Goal: Task Accomplishment & Management: Manage account settings

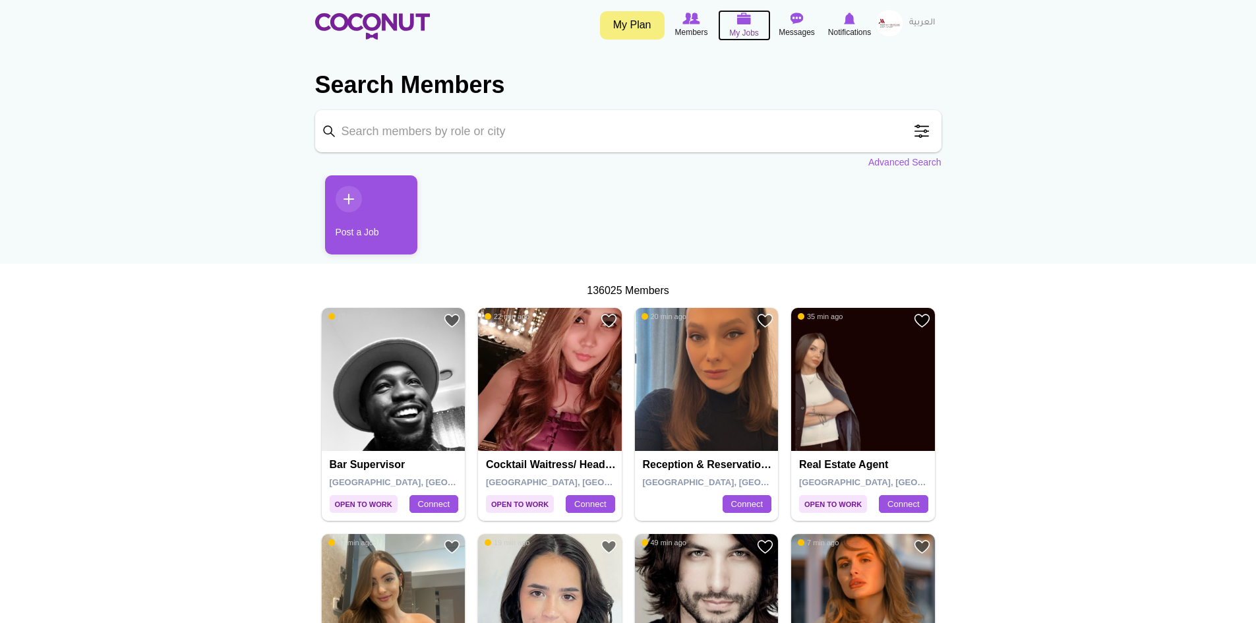
click at [743, 24] on img at bounding box center [744, 19] width 15 height 12
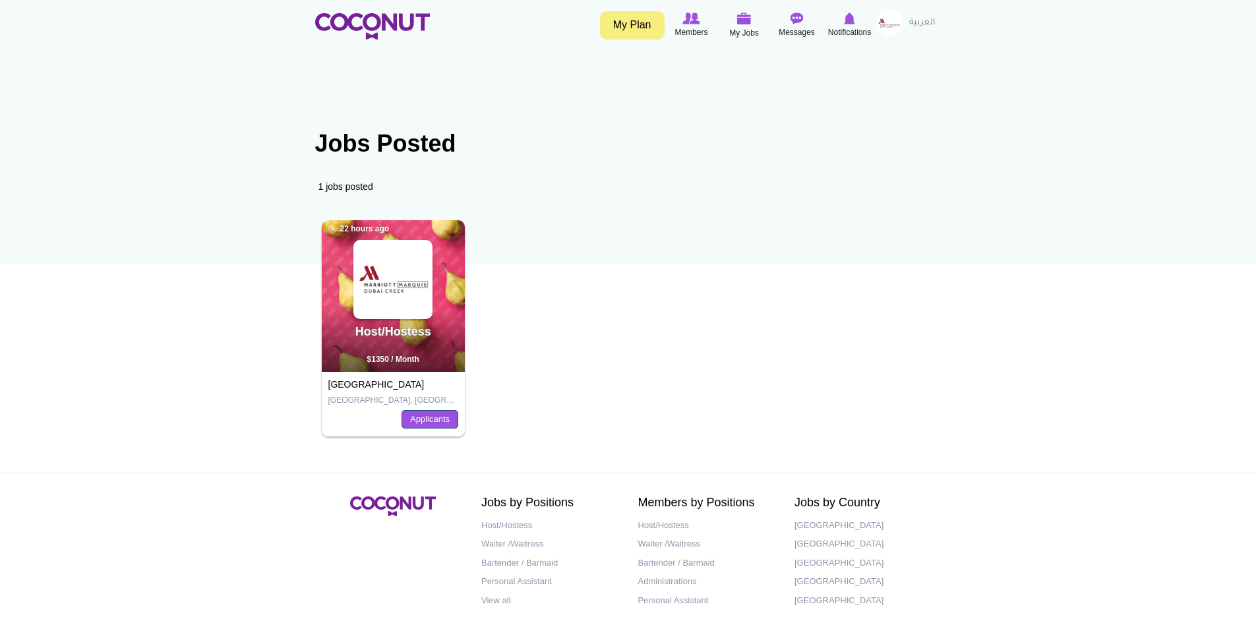
click at [424, 419] on link "Applicants" at bounding box center [429, 419] width 57 height 18
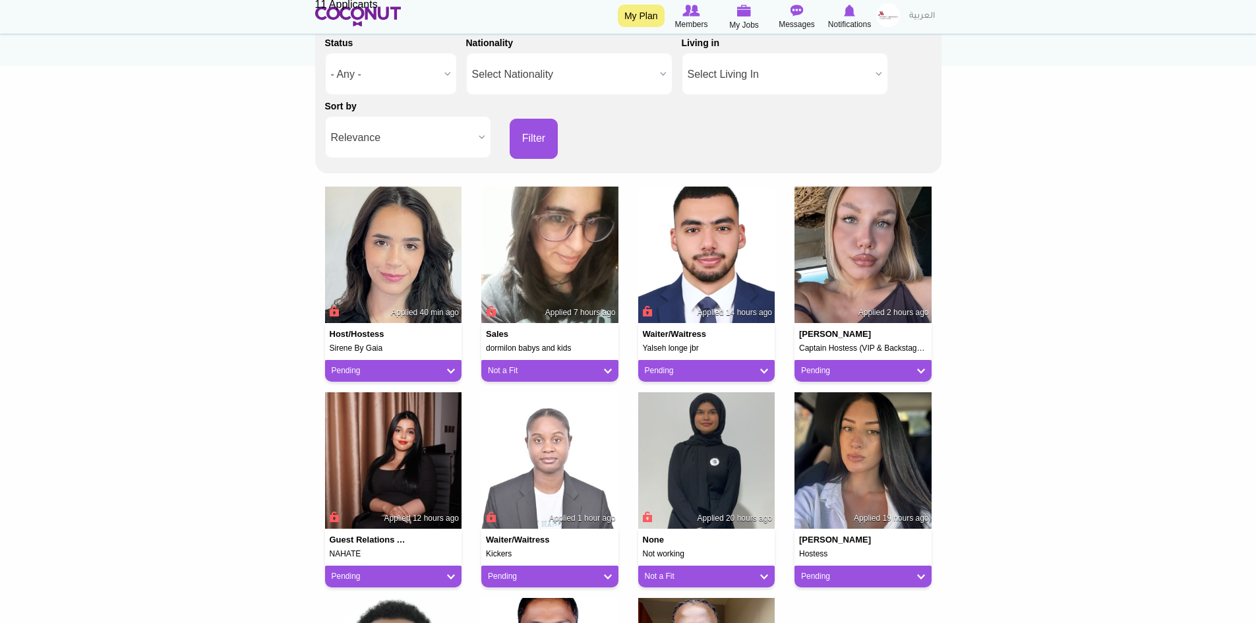
scroll to position [264, 0]
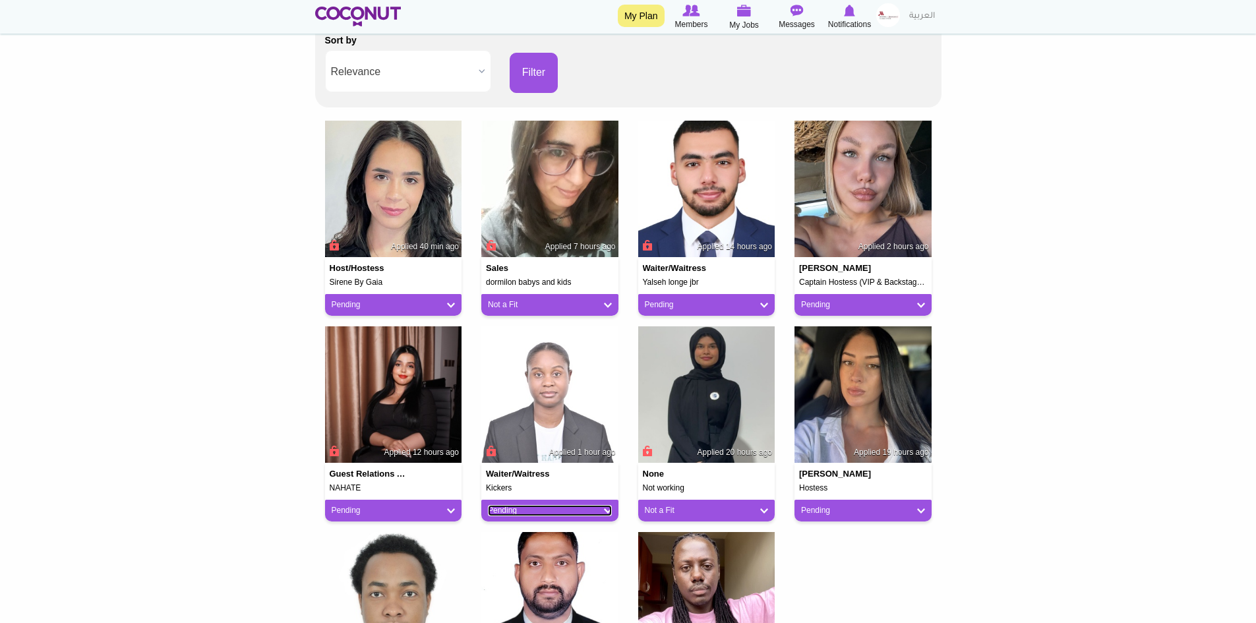
click at [595, 510] on link "Pending" at bounding box center [550, 510] width 124 height 11
click at [531, 583] on link "Not a Fit" at bounding box center [541, 583] width 112 height 16
click at [388, 392] on img at bounding box center [393, 394] width 137 height 137
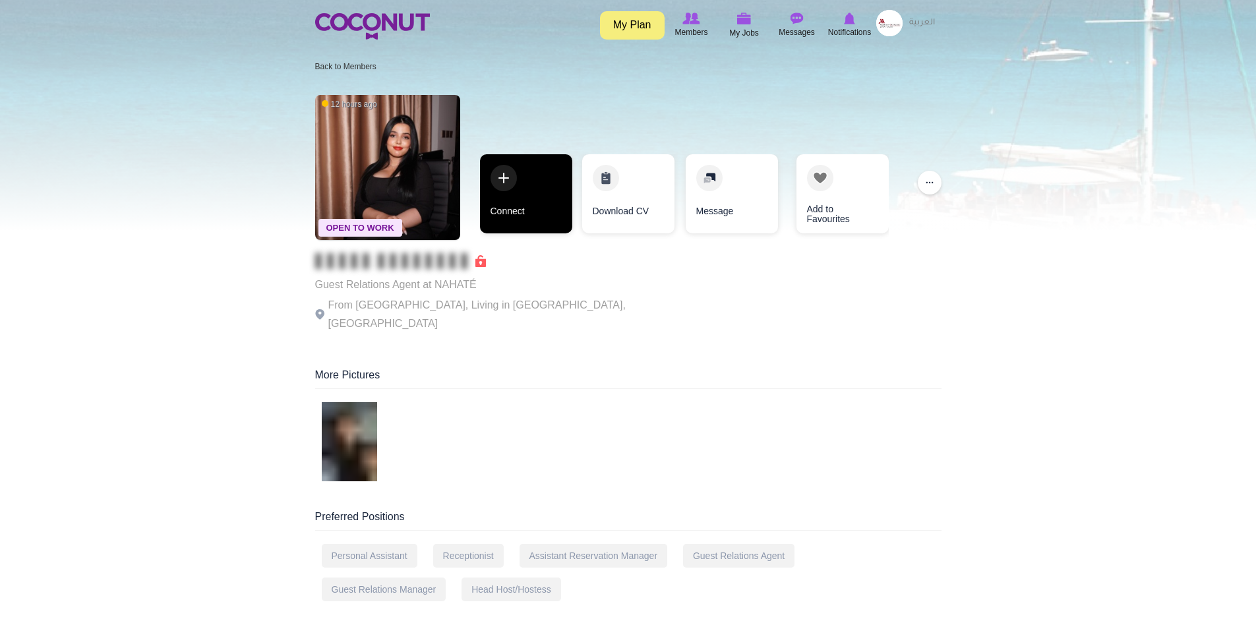
click at [508, 183] on link "Connect" at bounding box center [526, 193] width 92 height 79
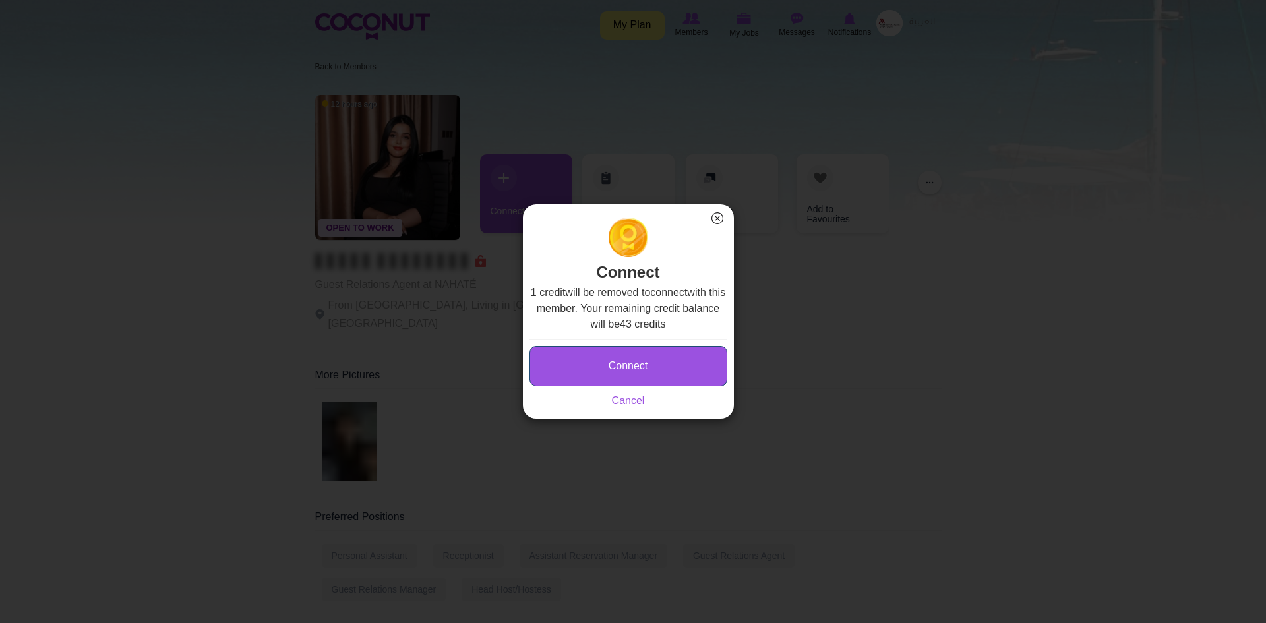
click at [626, 374] on button "Connect" at bounding box center [628, 366] width 198 height 40
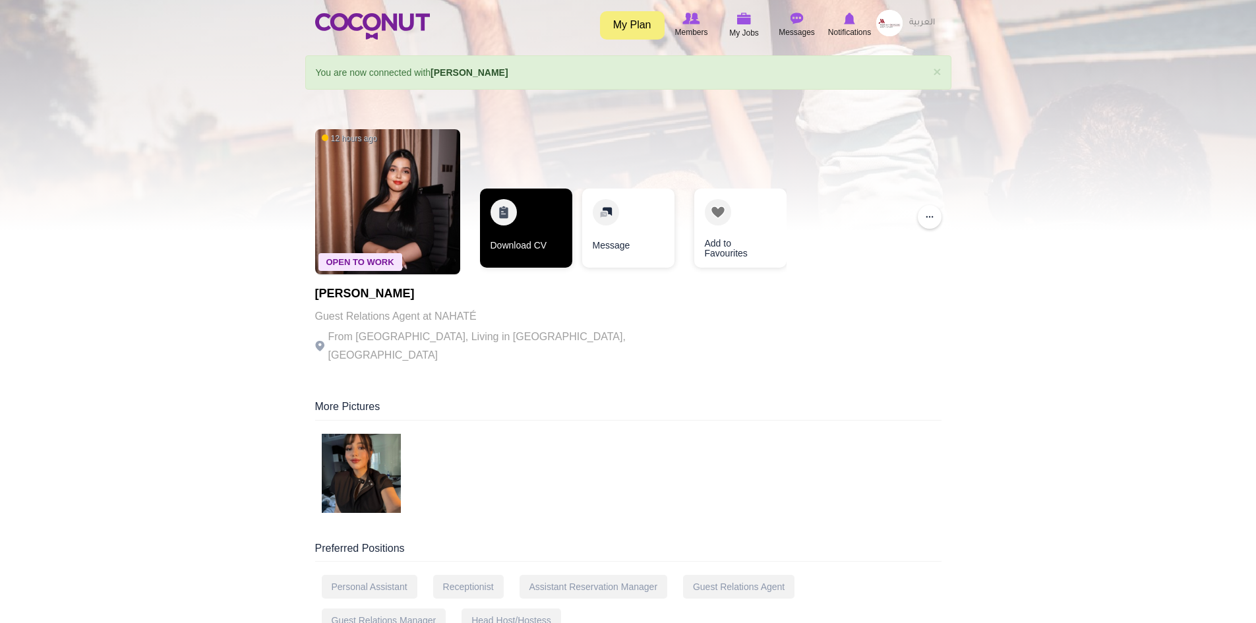
click at [528, 226] on link "Download CV" at bounding box center [526, 228] width 92 height 79
click at [378, 471] on img at bounding box center [361, 473] width 79 height 79
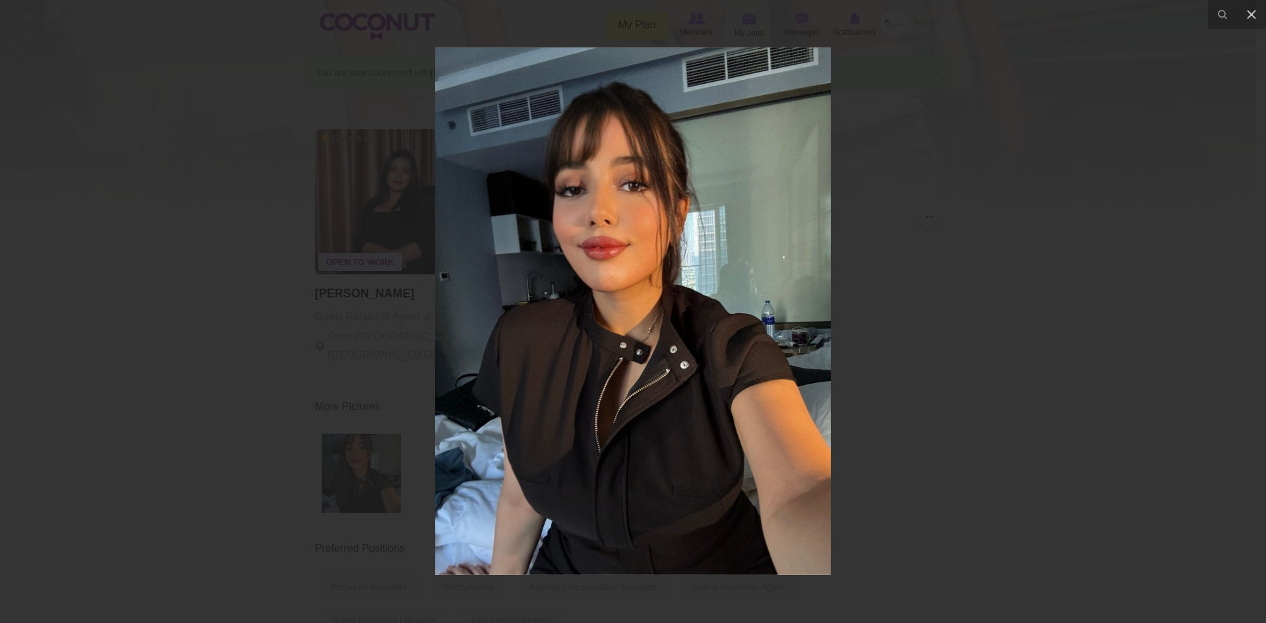
click at [173, 417] on div at bounding box center [633, 311] width 1266 height 623
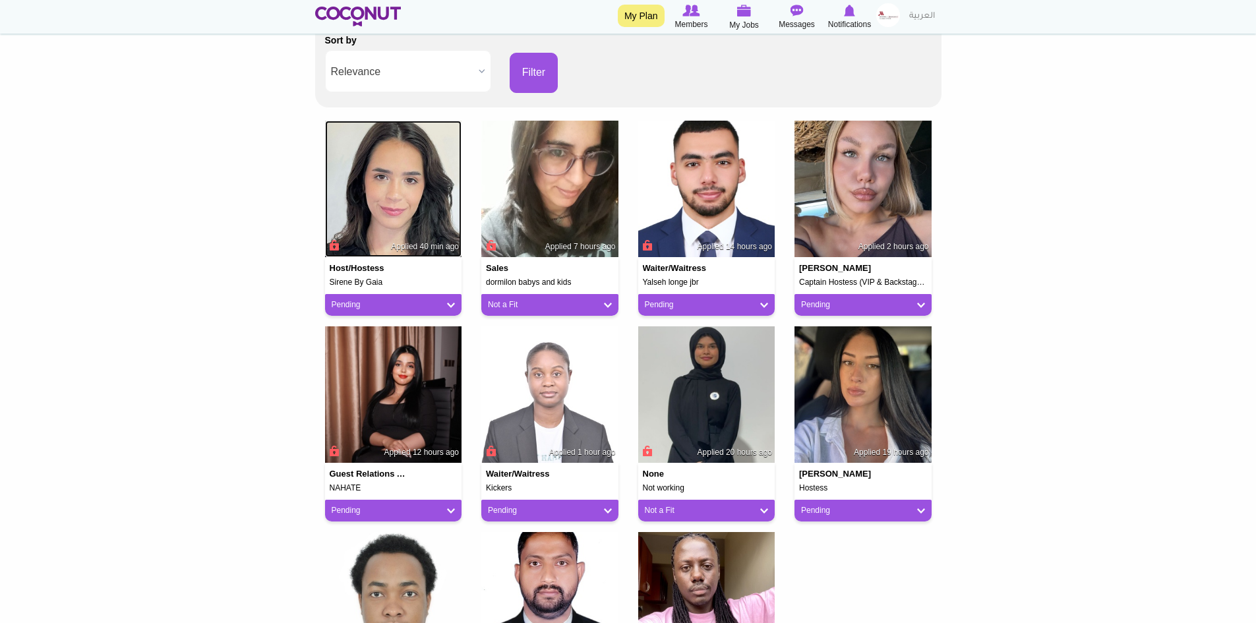
click at [393, 206] on img at bounding box center [393, 189] width 137 height 137
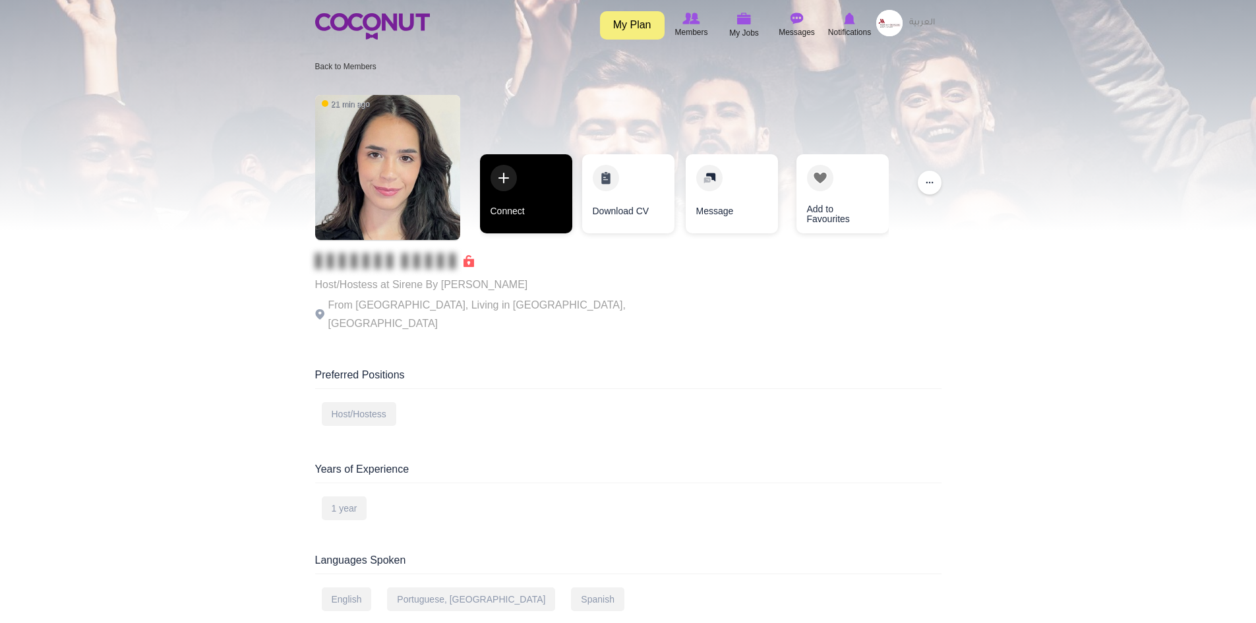
click at [533, 197] on link "Connect" at bounding box center [526, 193] width 92 height 79
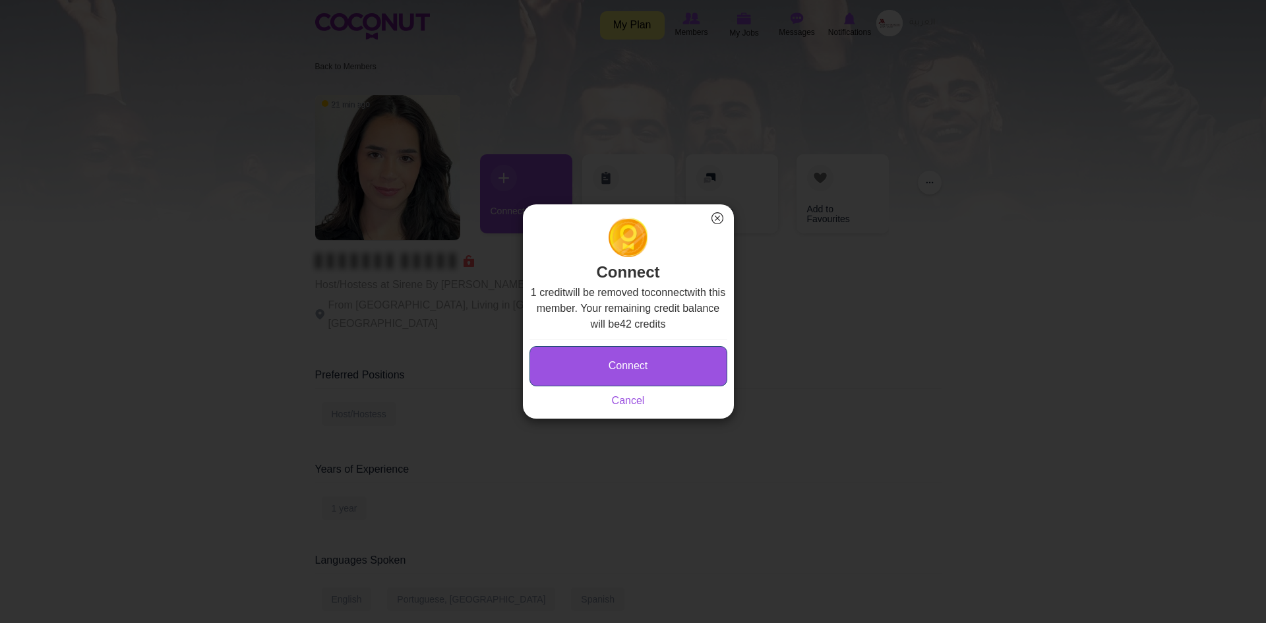
click at [625, 368] on button "Connect" at bounding box center [628, 366] width 198 height 40
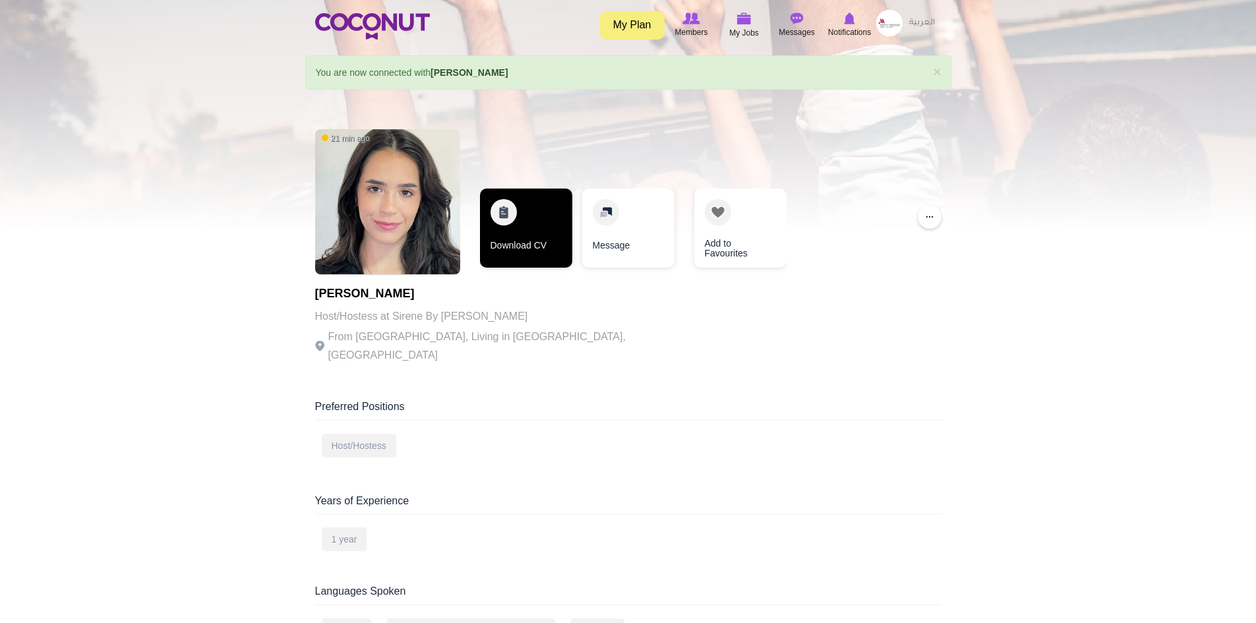
click at [542, 247] on link "Download CV" at bounding box center [526, 228] width 92 height 79
click at [531, 223] on link "Download CV" at bounding box center [526, 228] width 92 height 79
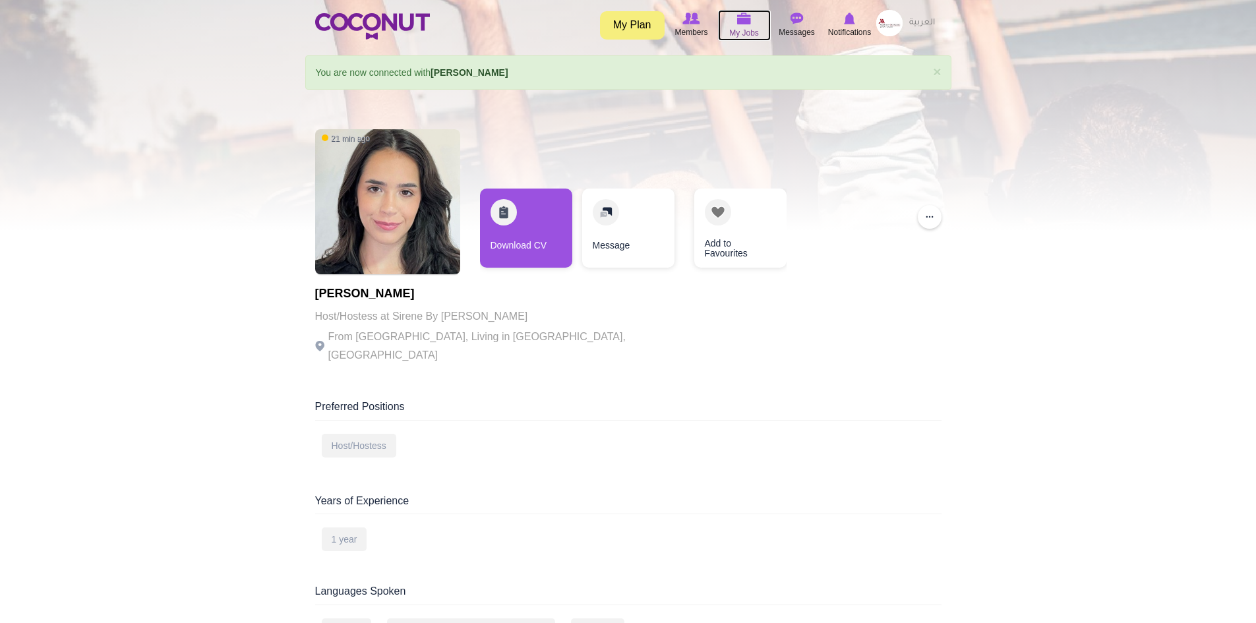
click at [742, 18] on img at bounding box center [744, 19] width 15 height 12
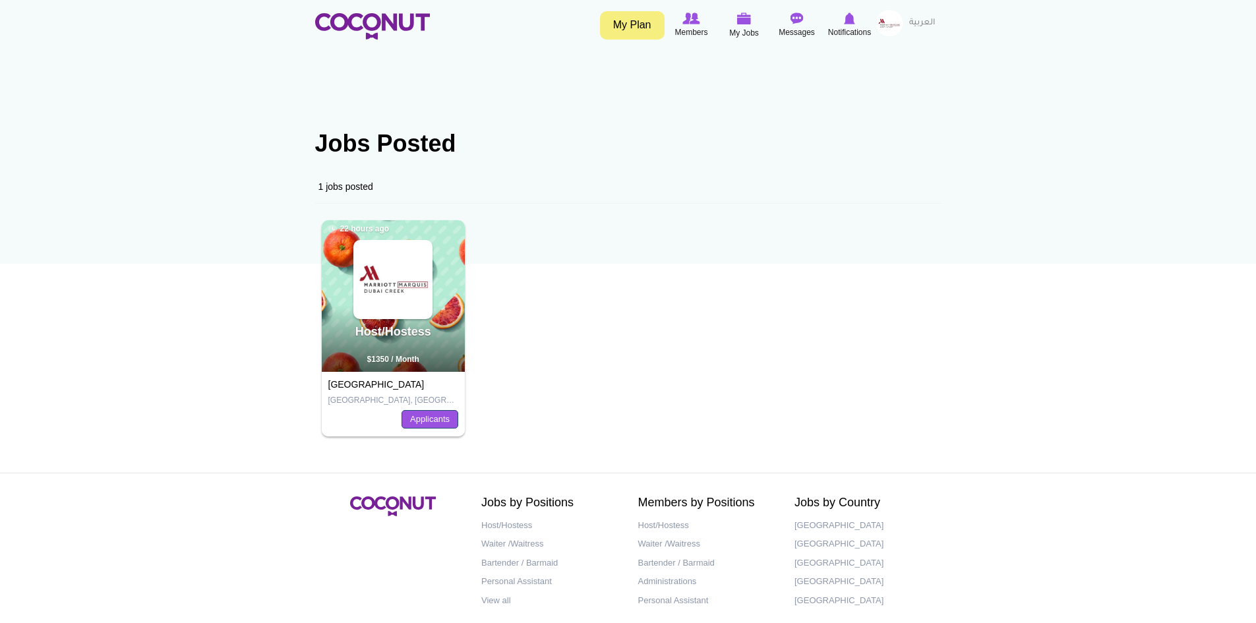
click at [425, 419] on link "Applicants" at bounding box center [429, 419] width 57 height 18
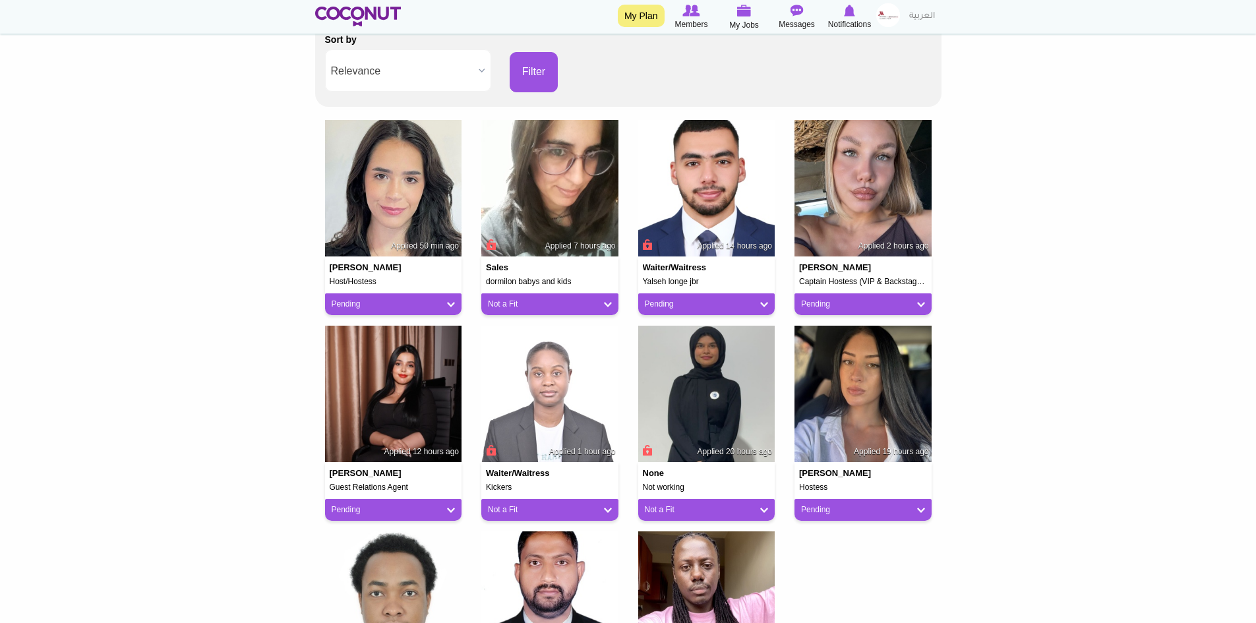
scroll to position [264, 0]
click at [863, 405] on img at bounding box center [862, 394] width 137 height 137
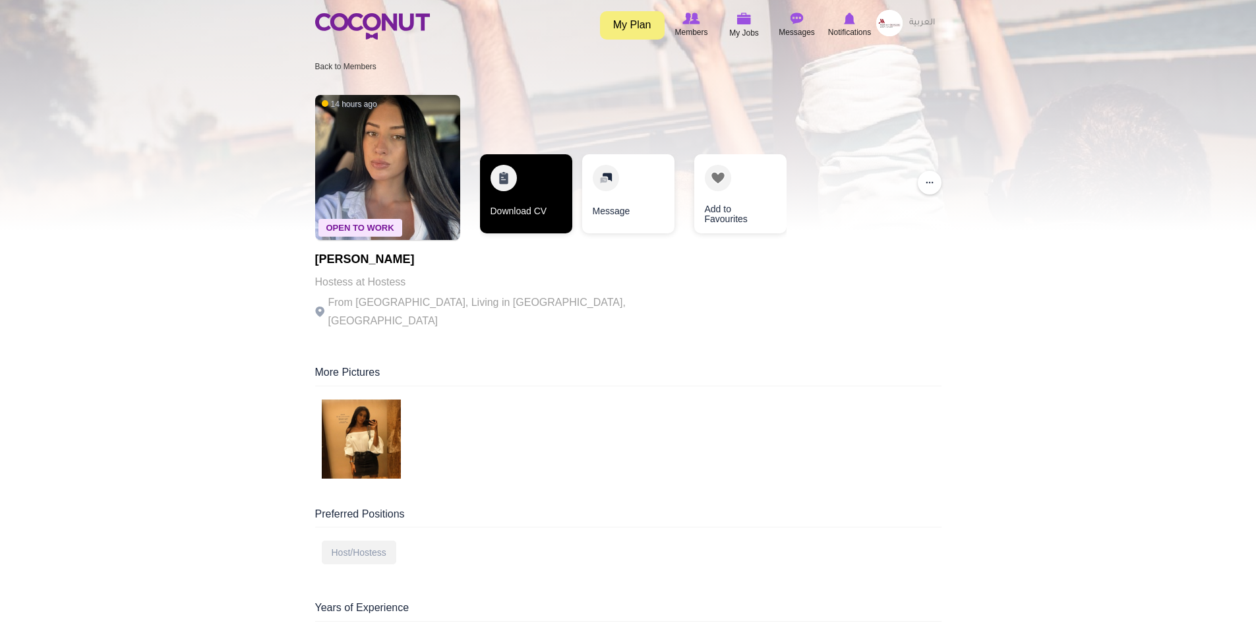
click at [536, 205] on link "Download CV" at bounding box center [526, 193] width 92 height 79
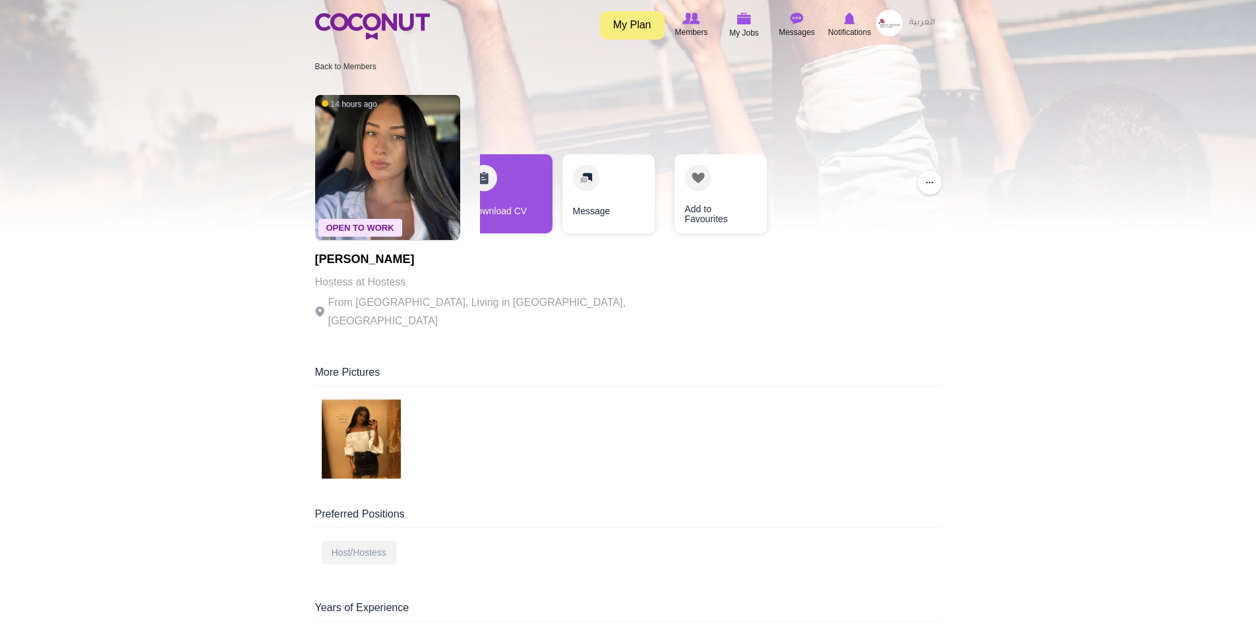
click at [786, 448] on div at bounding box center [628, 441] width 626 height 84
click at [743, 22] on img at bounding box center [744, 19] width 15 height 12
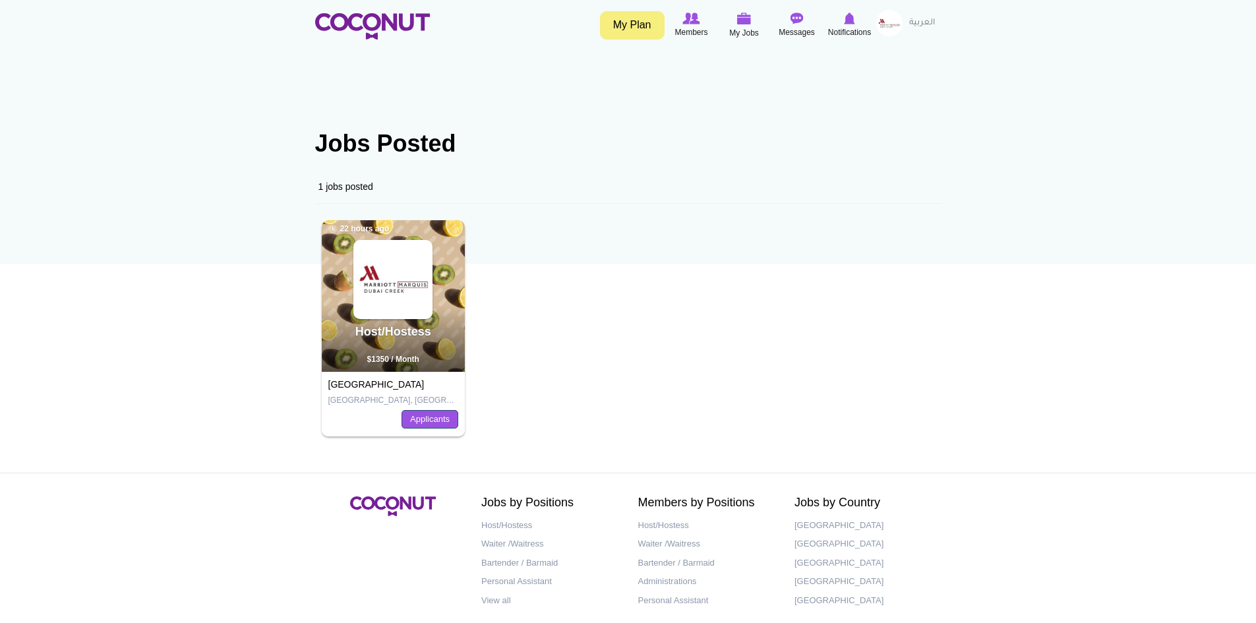
click at [426, 417] on link "Applicants" at bounding box center [429, 419] width 57 height 18
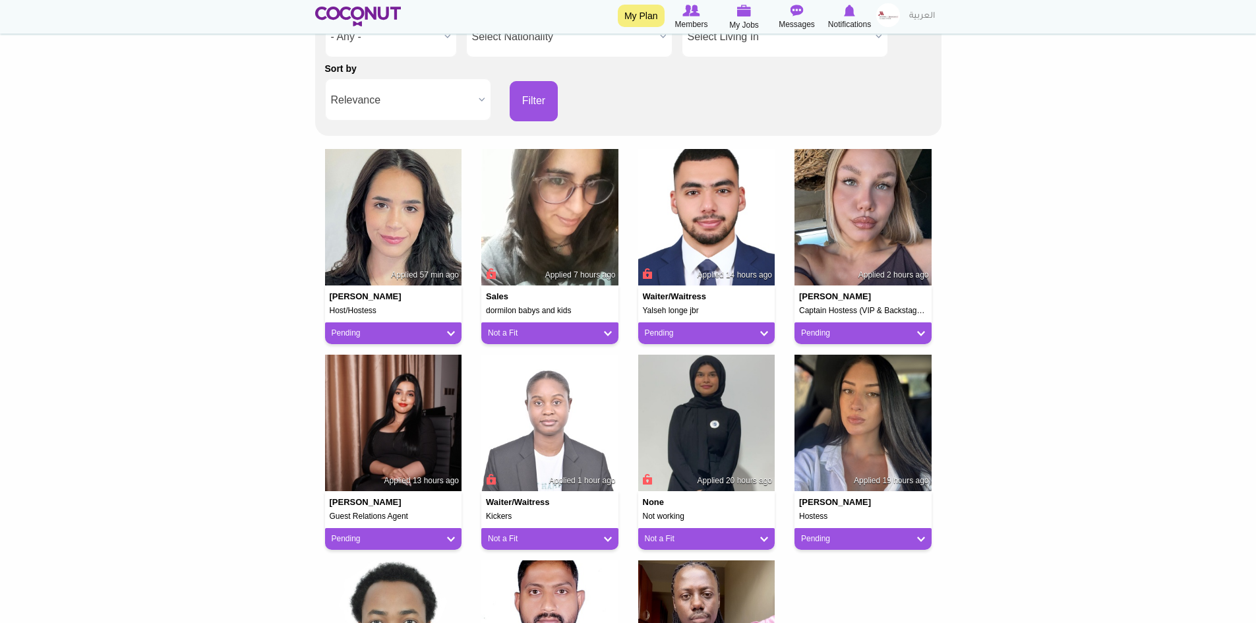
scroll to position [264, 0]
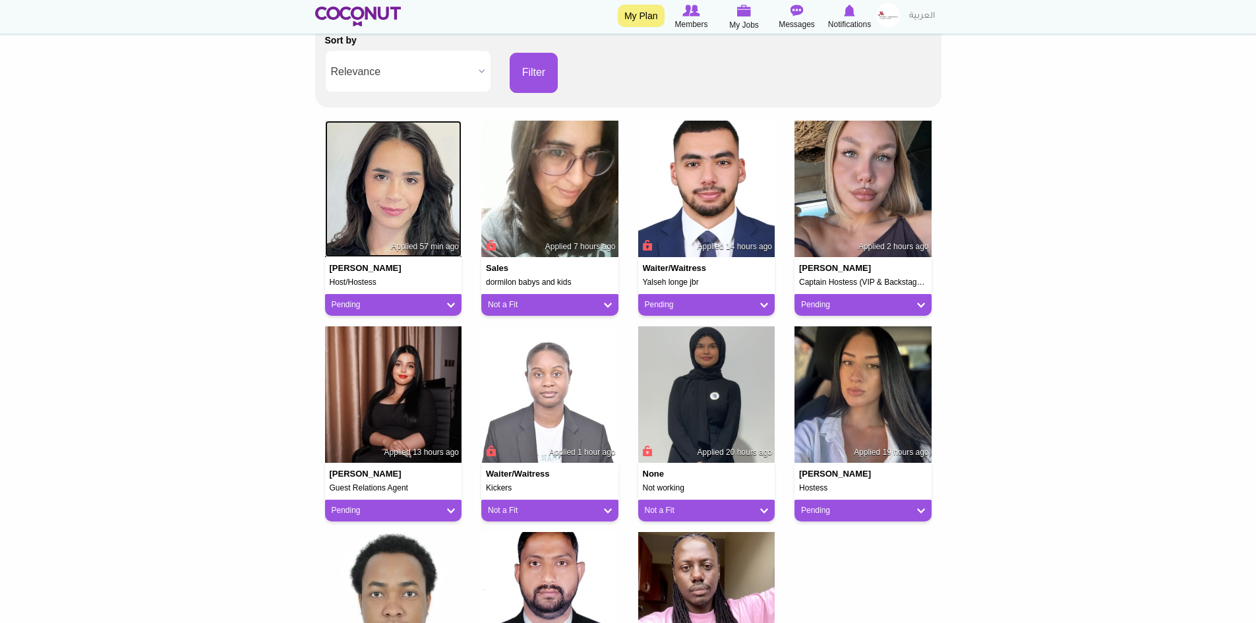
click at [402, 183] on img at bounding box center [393, 189] width 137 height 137
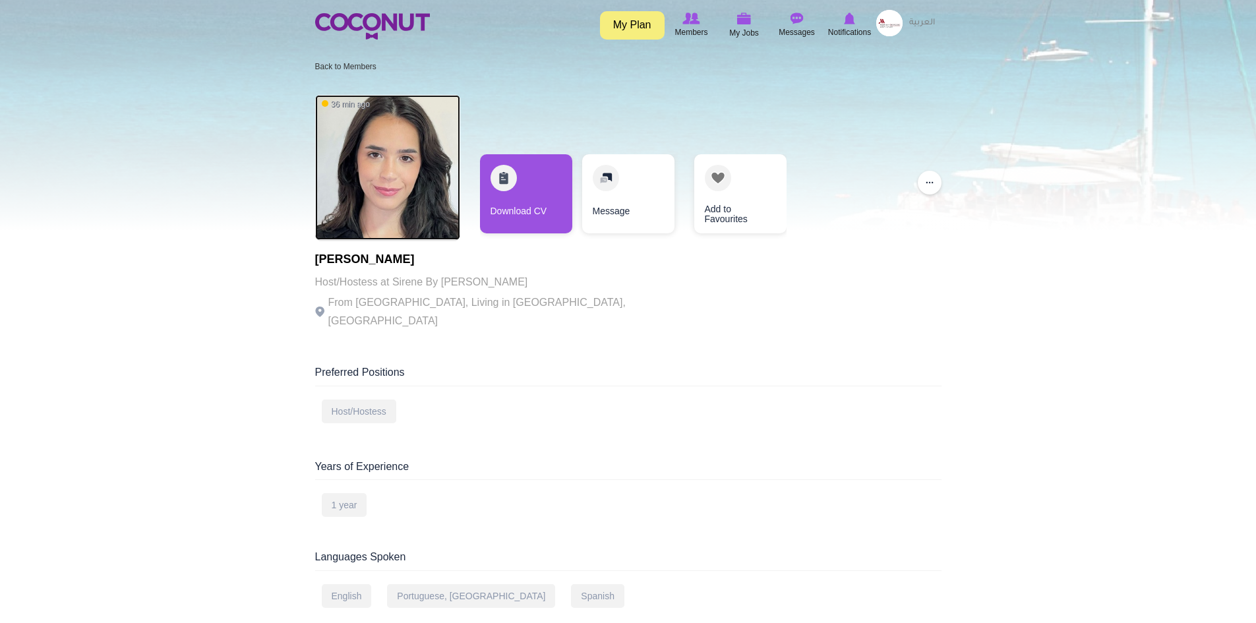
click at [372, 191] on img at bounding box center [387, 167] width 145 height 145
